Goal: Communication & Community: Participate in discussion

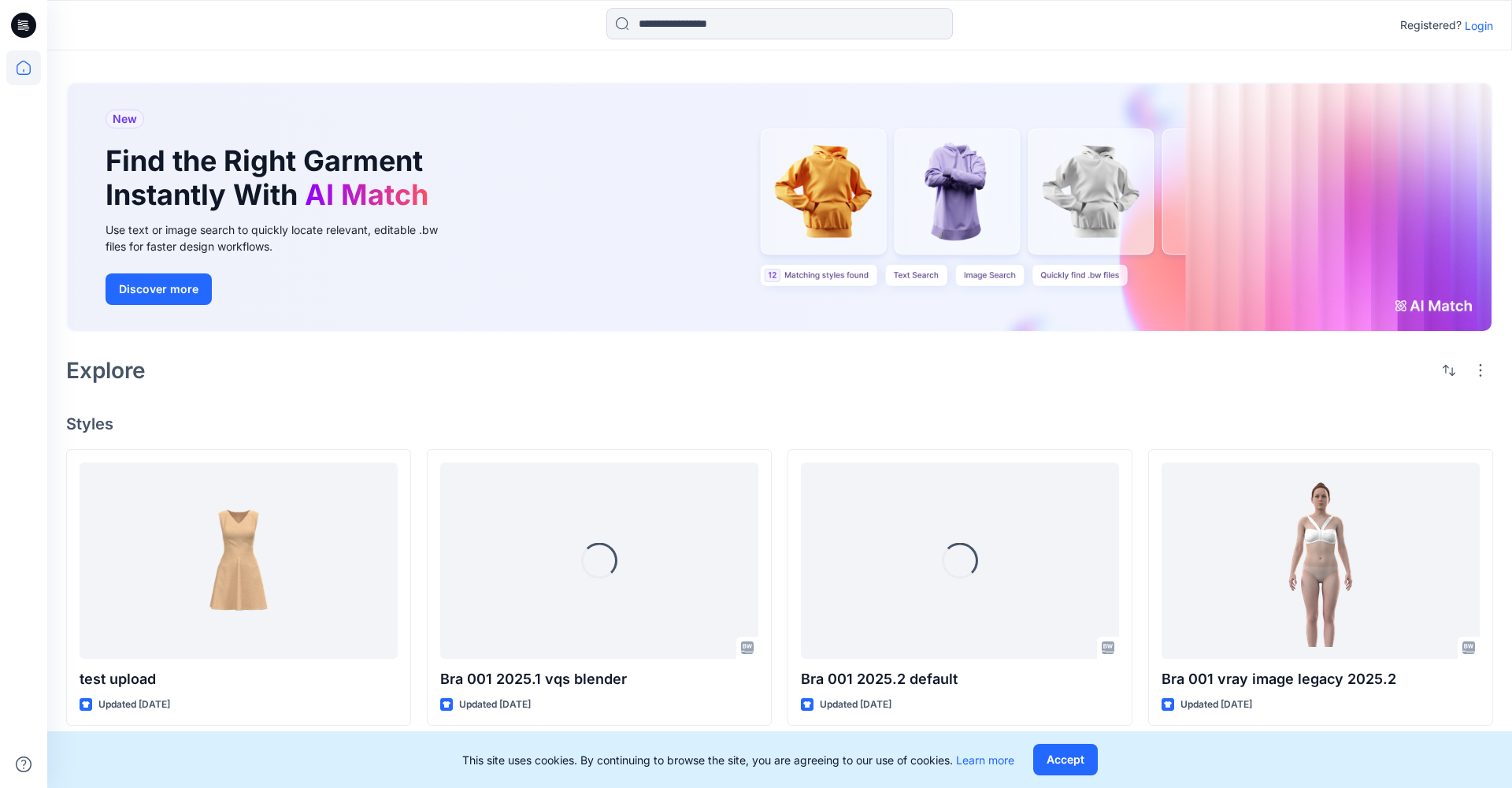
click at [1482, 25] on p "Login" at bounding box center [1479, 26] width 28 height 17
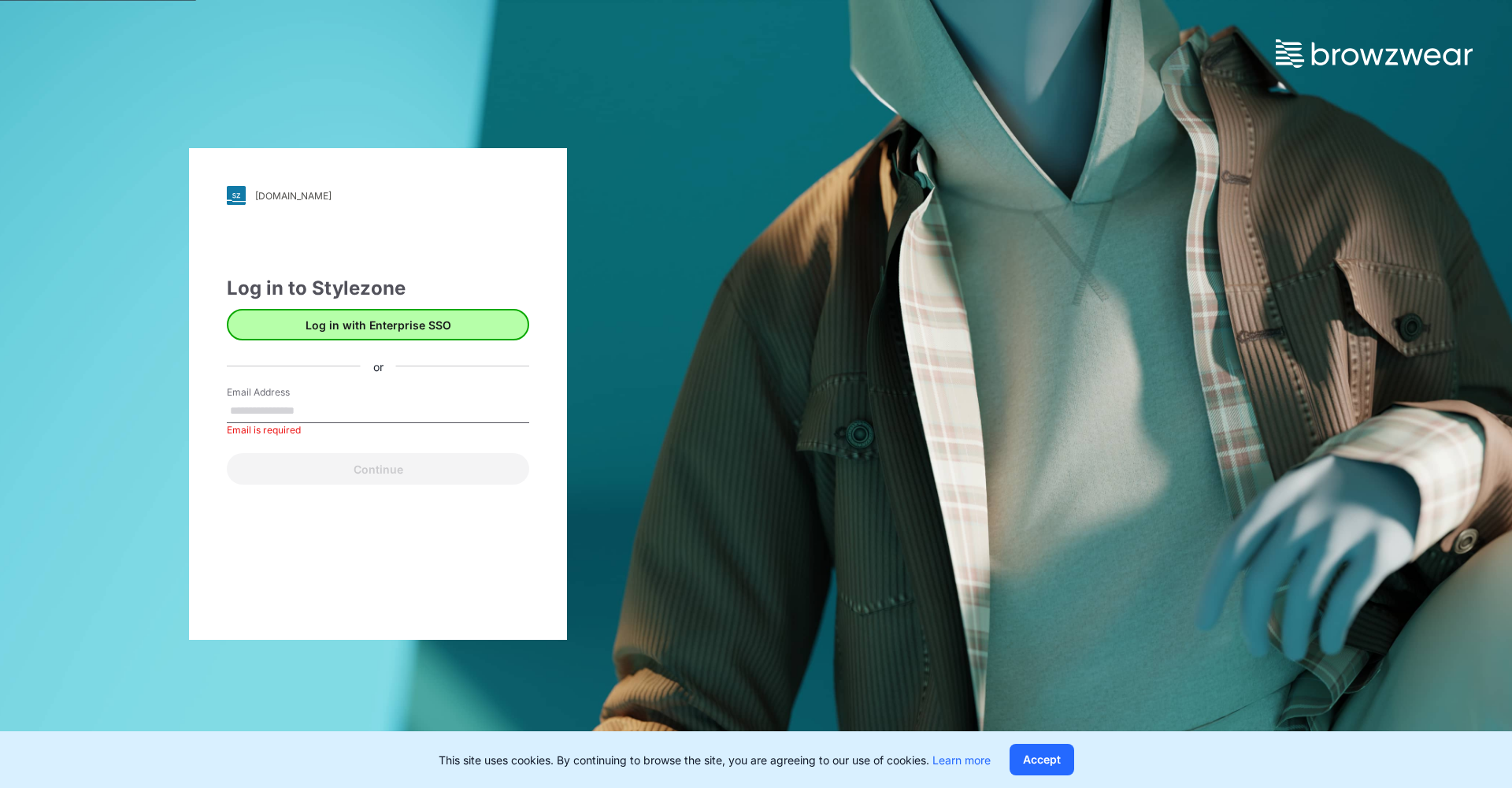
drag, startPoint x: 429, startPoint y: 524, endPoint x: 386, endPoint y: 333, distance: 195.8
click at [429, 521] on div "up-demo.stylezone.com Loading... Log in to Stylezone Log in with Enterprise SSO…" at bounding box center [378, 394] width 378 height 492
click at [369, 312] on button "Log in with Enterprise SSO" at bounding box center [378, 324] width 303 height 31
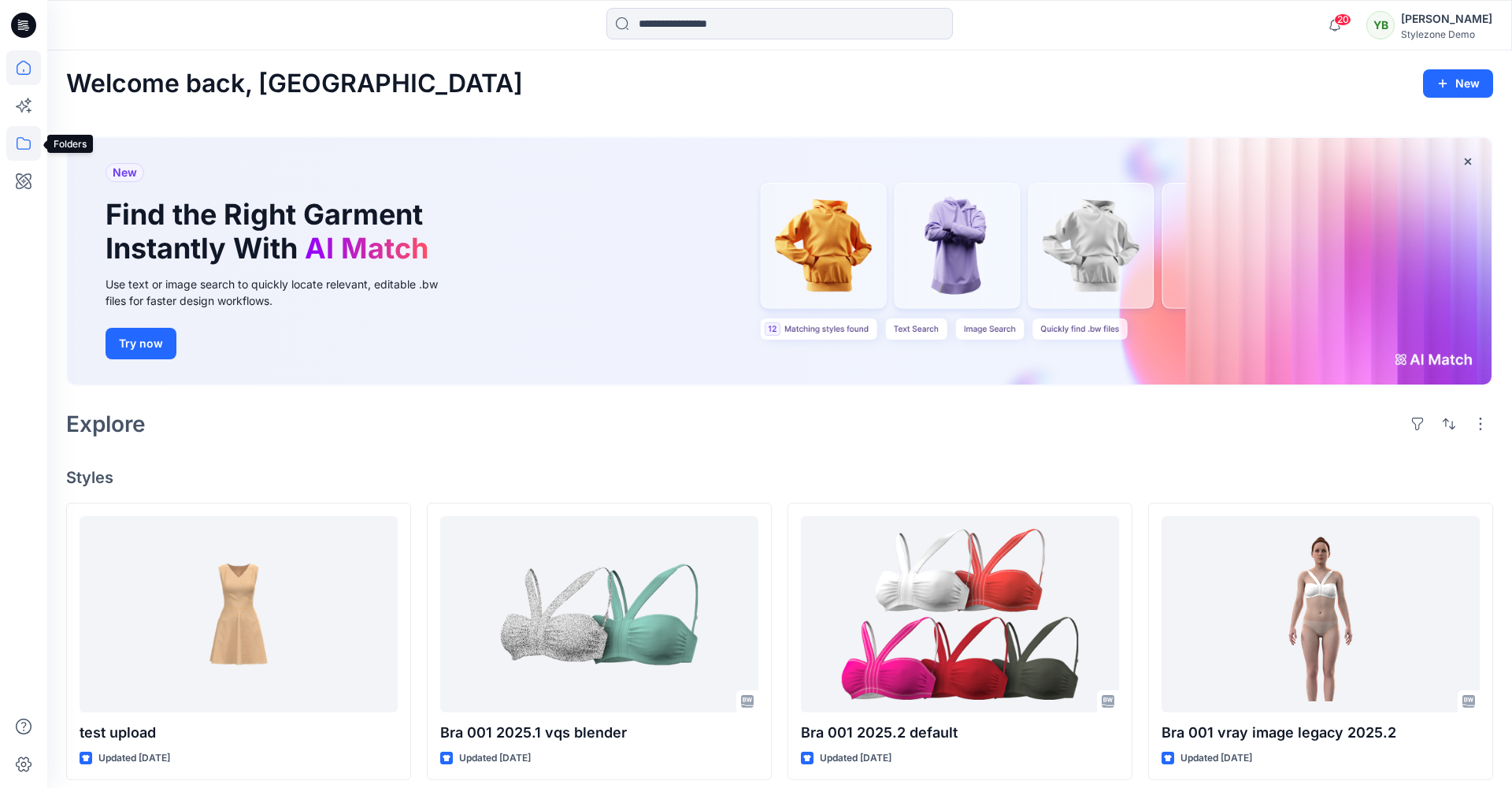
click at [26, 140] on icon at bounding box center [23, 143] width 14 height 12
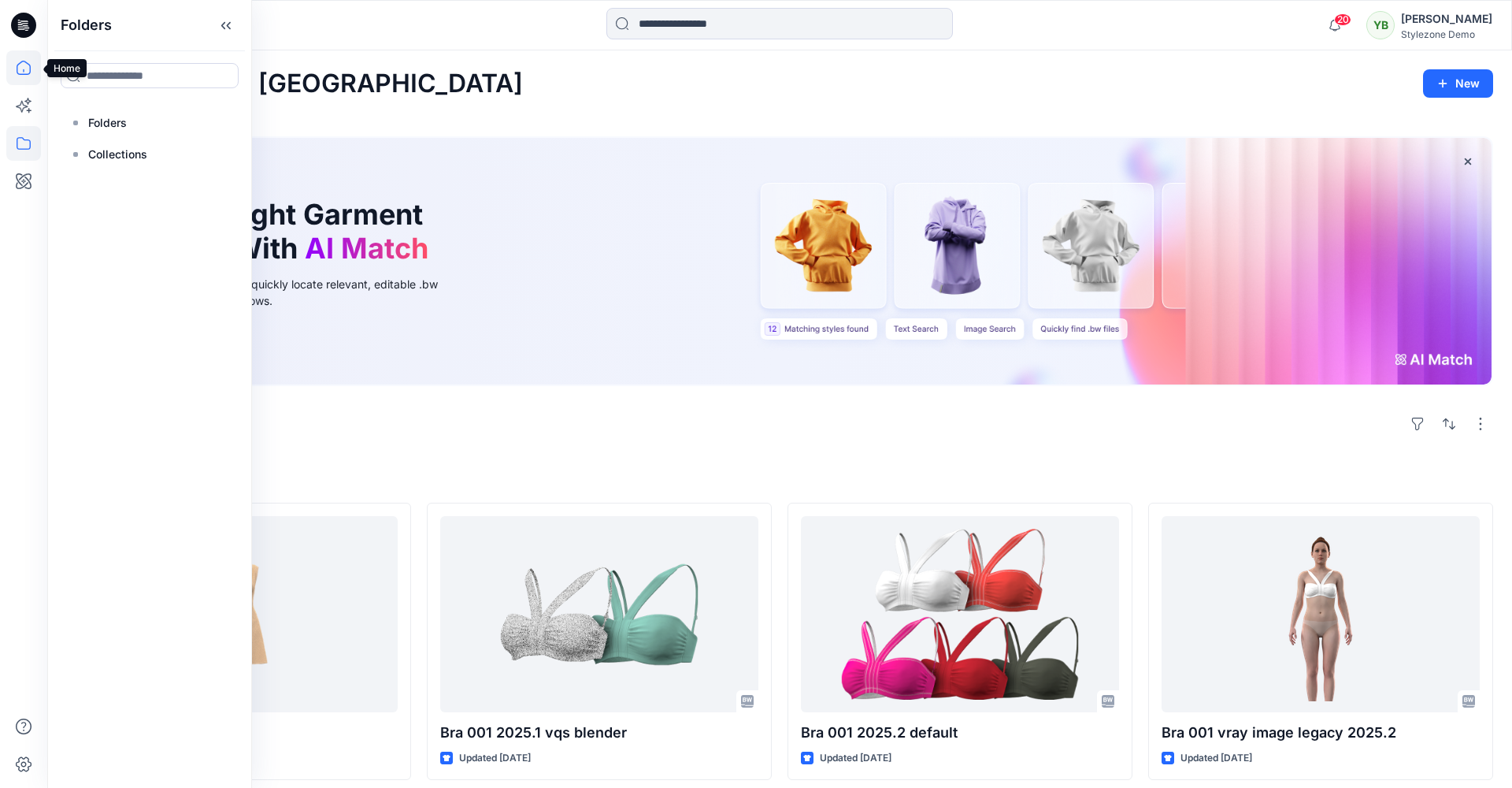
click at [28, 78] on icon at bounding box center [24, 68] width 35 height 35
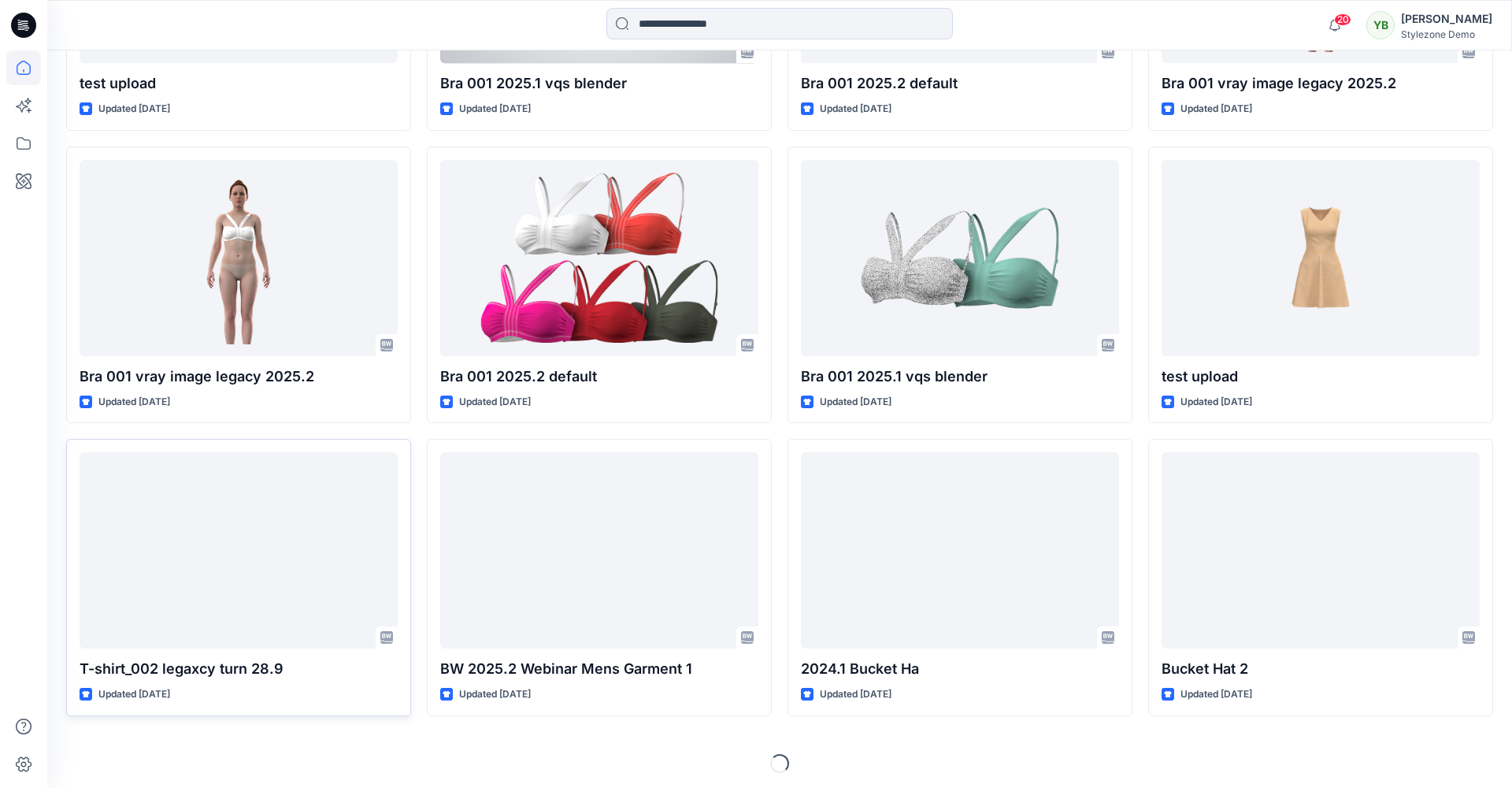
scroll to position [649, 0]
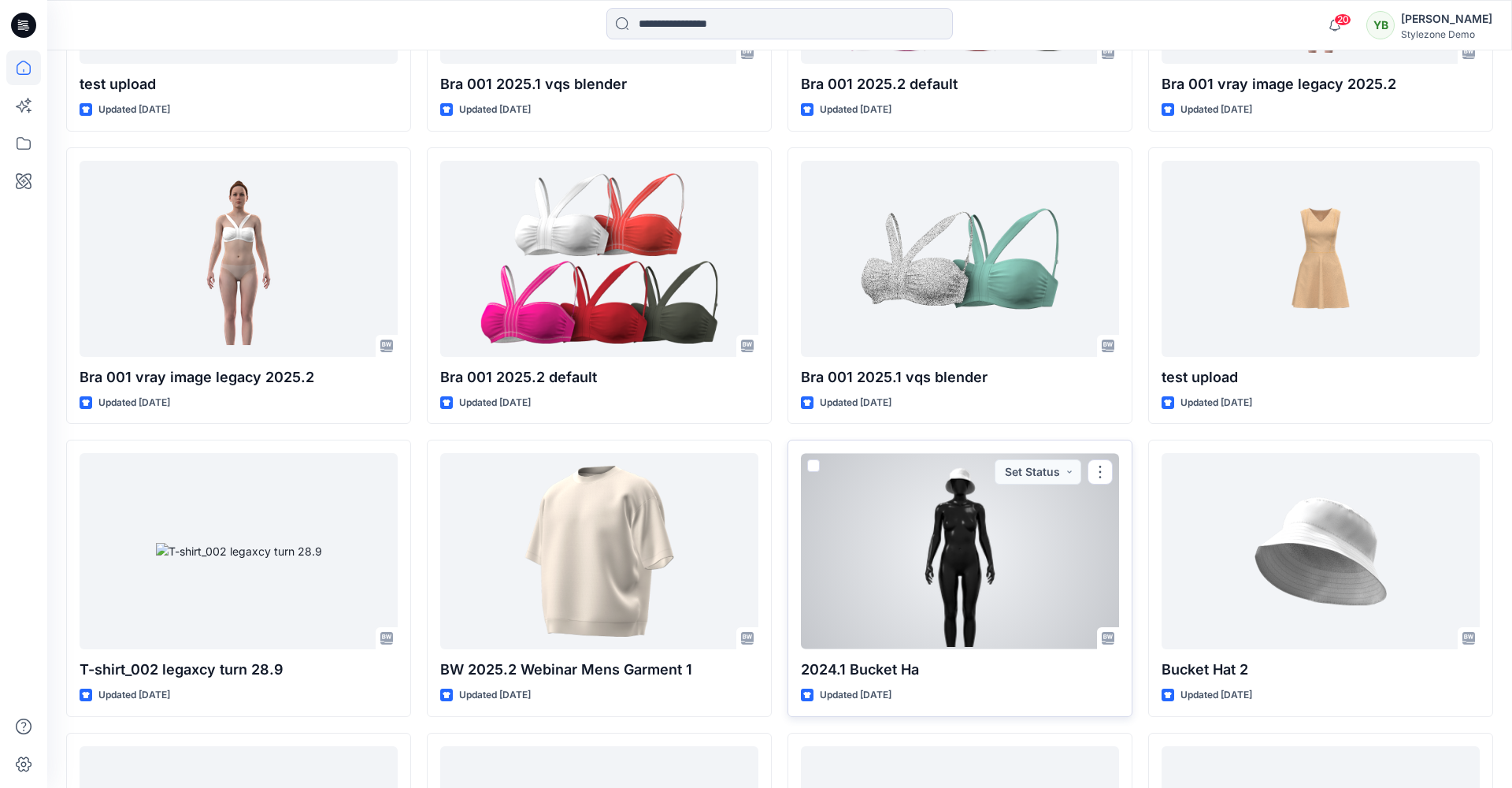
click at [818, 460] on span at bounding box center [813, 465] width 12 height 12
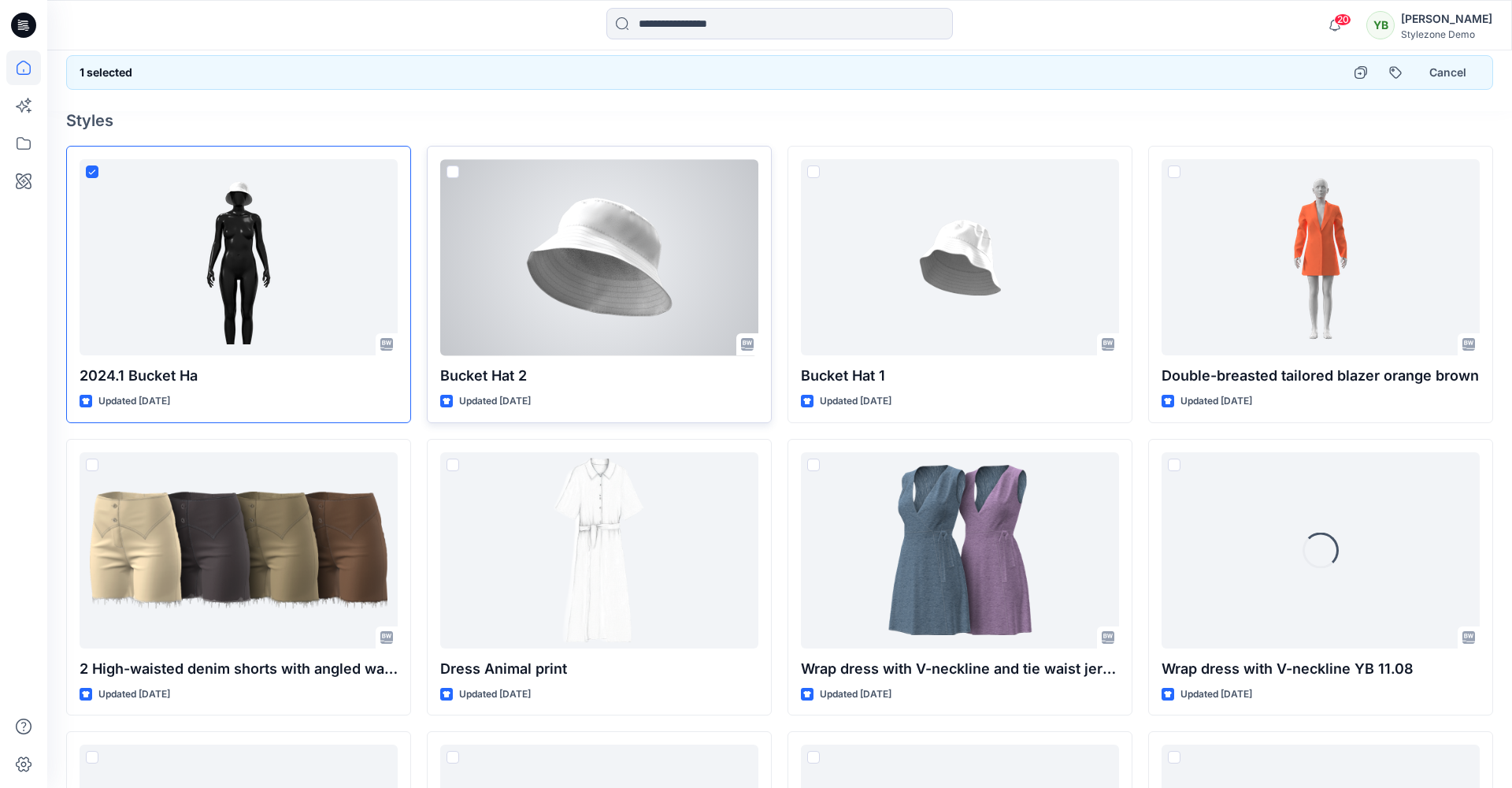
click at [531, 298] on div at bounding box center [600, 257] width 318 height 196
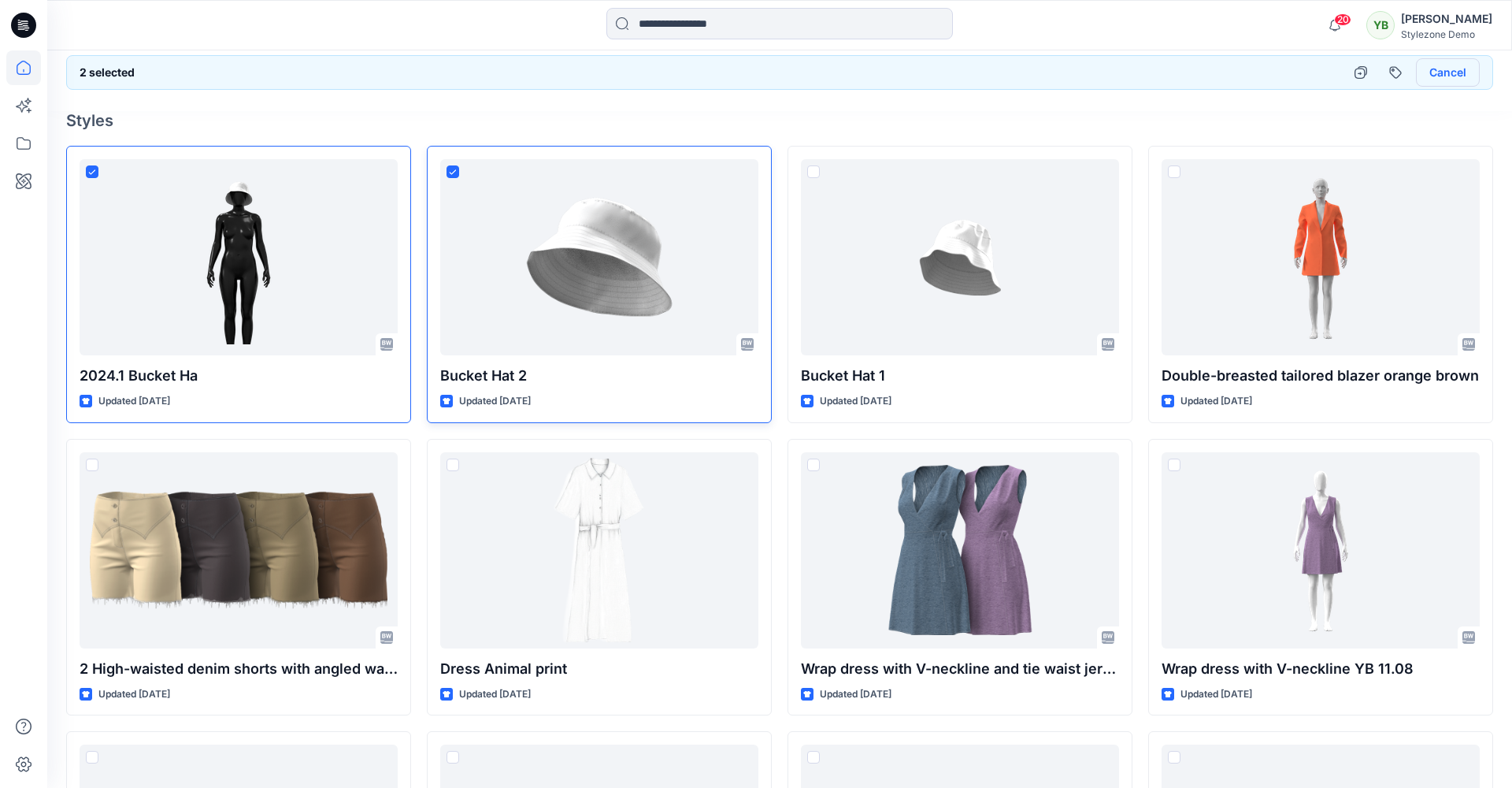
click at [1460, 73] on button "Cancel" at bounding box center [1447, 73] width 64 height 28
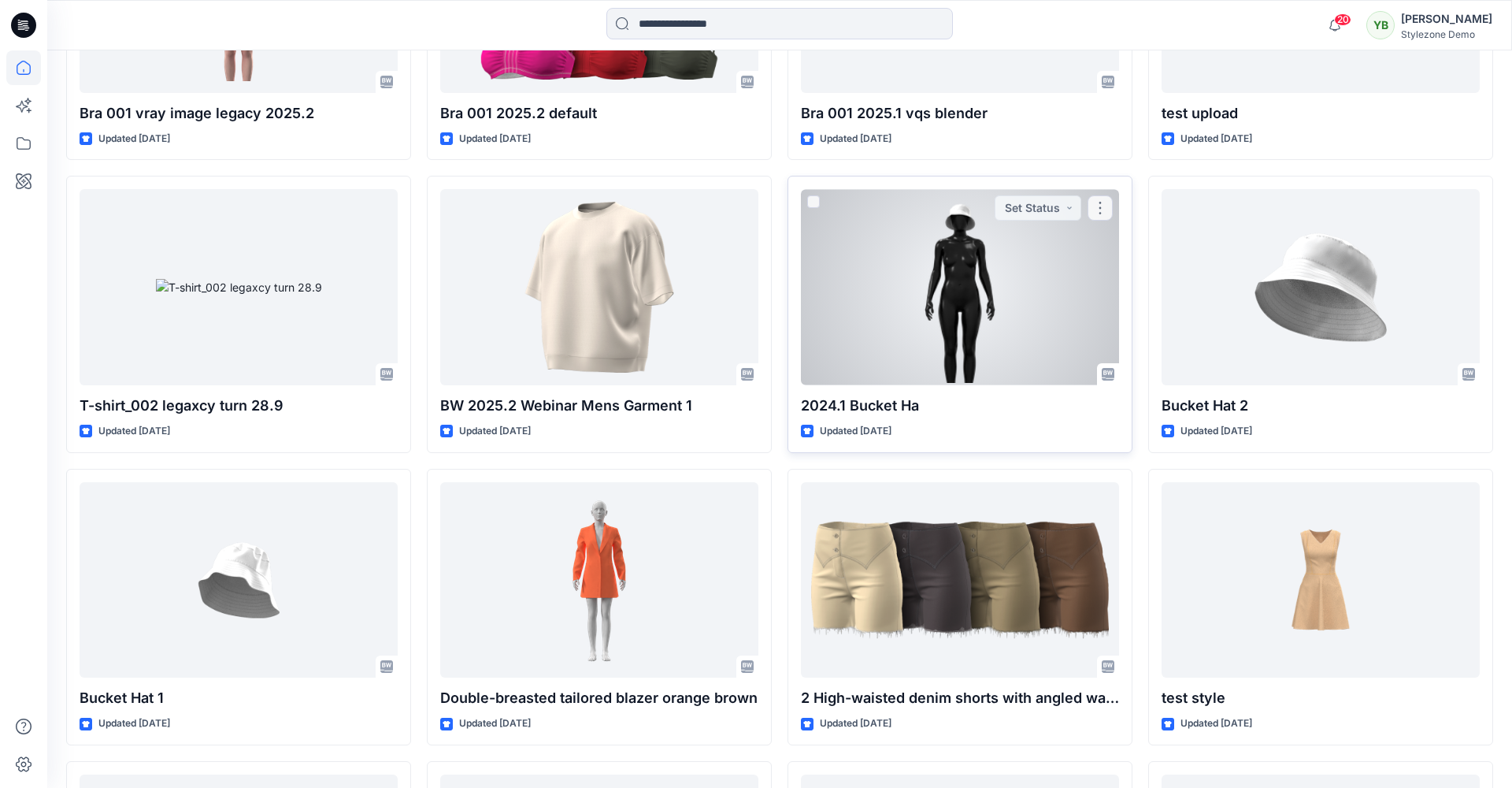
scroll to position [913, 0]
click at [917, 304] on div at bounding box center [960, 286] width 318 height 196
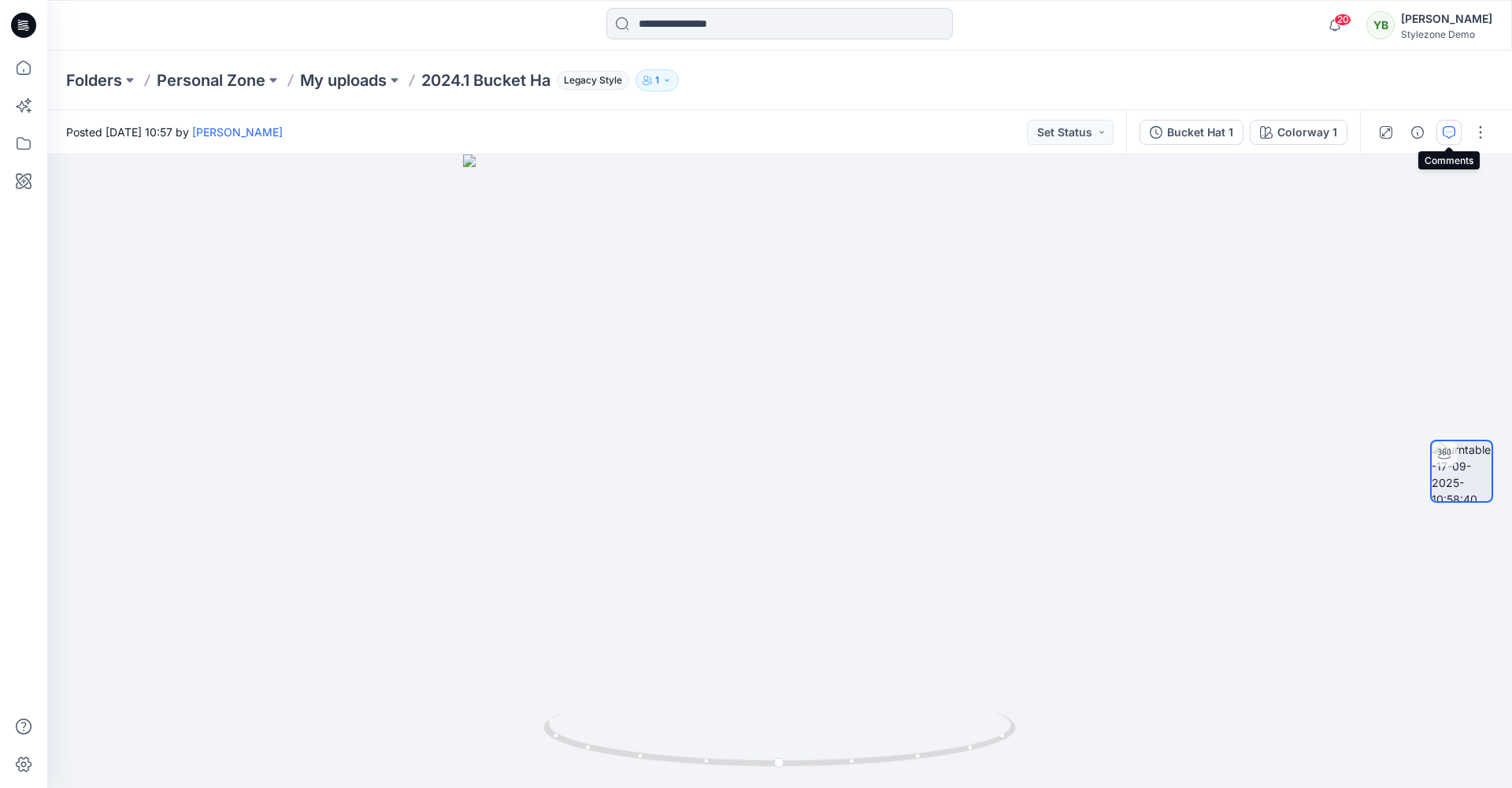
click at [1448, 134] on icon "button" at bounding box center [1448, 132] width 12 height 12
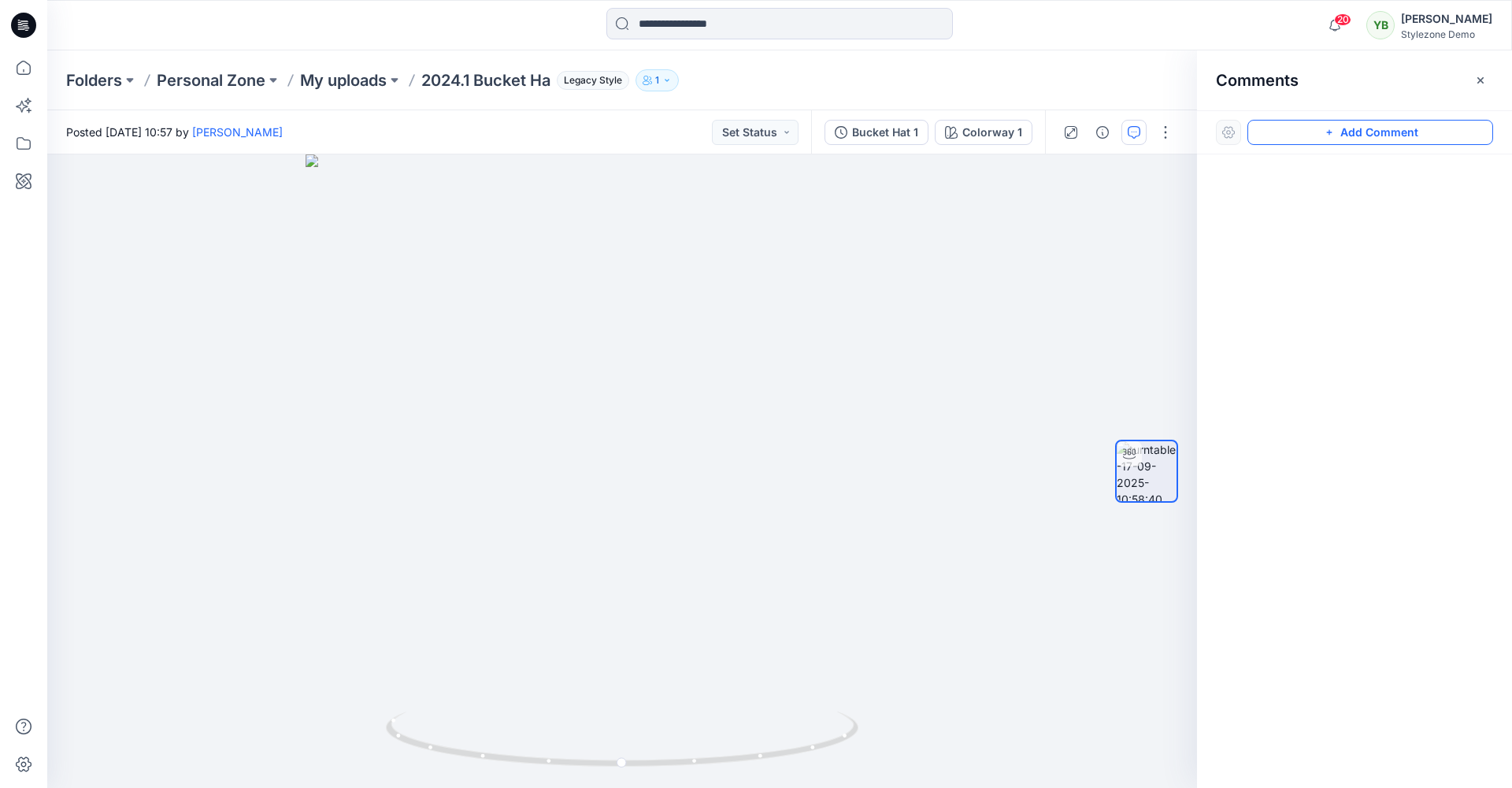
click at [1402, 133] on button "Add Comment" at bounding box center [1370, 132] width 246 height 26
click at [1472, 86] on button "button" at bounding box center [1480, 80] width 26 height 26
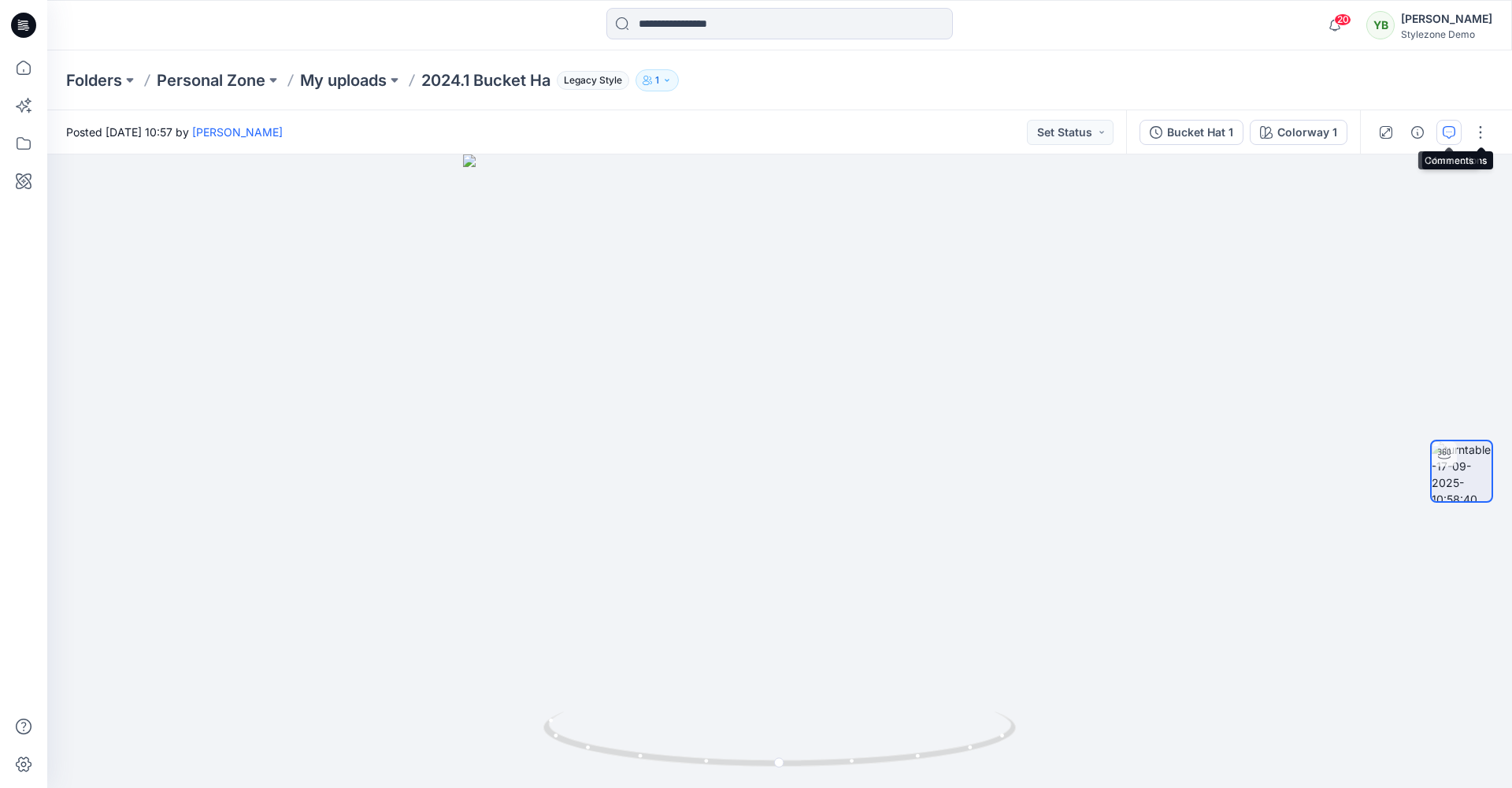
click at [1448, 134] on icon "button" at bounding box center [1448, 132] width 12 height 12
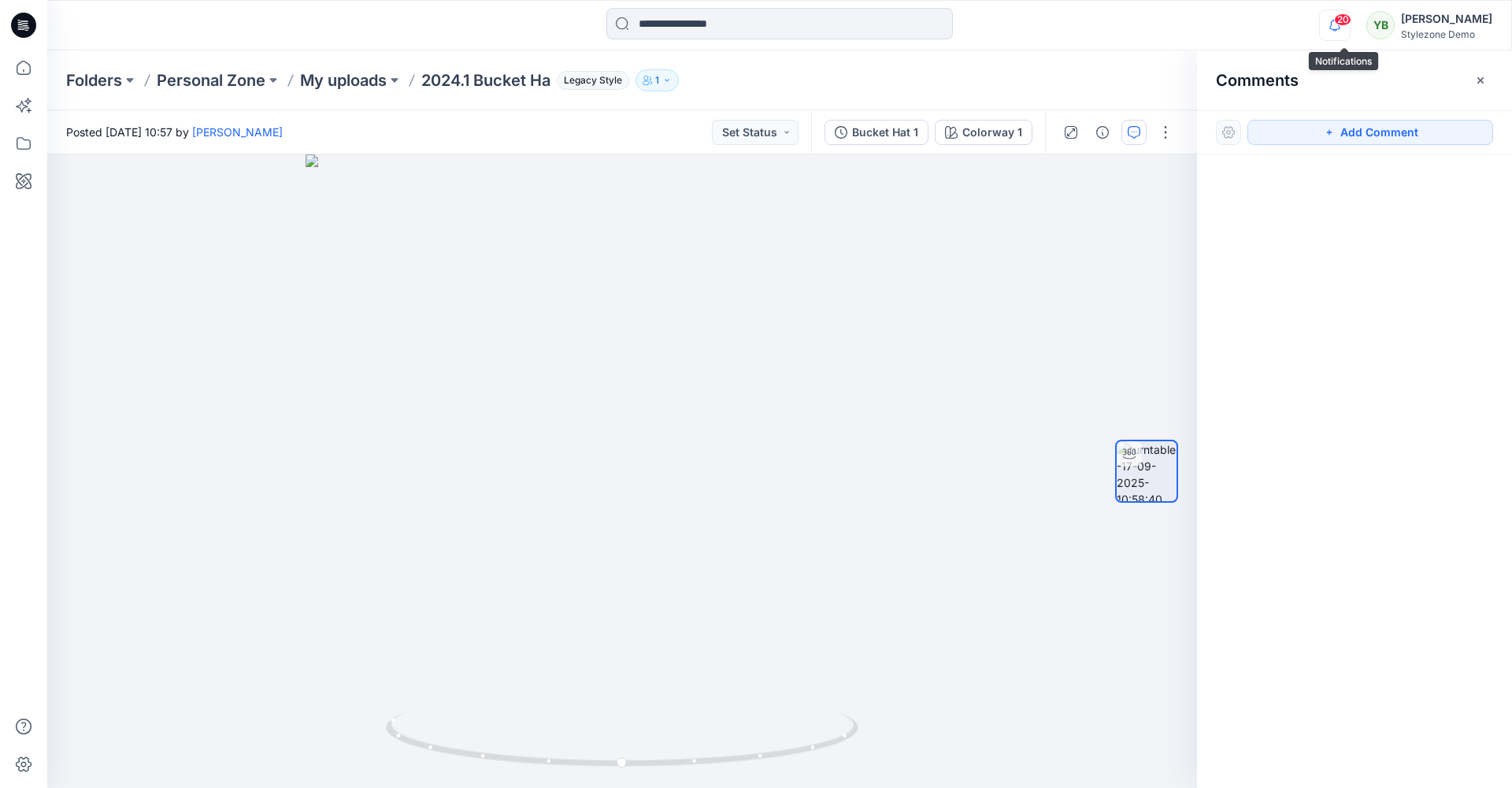
click at [1337, 21] on icon "button" at bounding box center [1335, 25] width 30 height 31
